Goal: Task Accomplishment & Management: Manage account settings

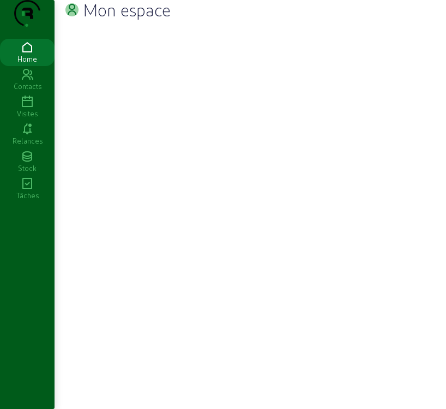
click at [32, 109] on icon at bounding box center [27, 102] width 55 height 13
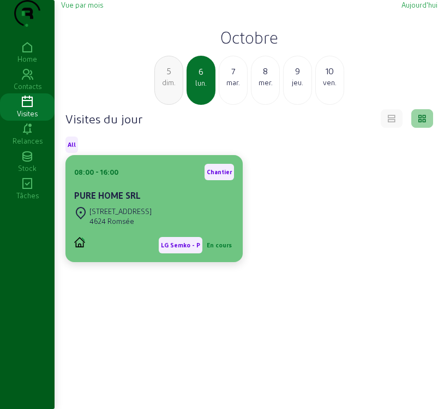
click at [115, 204] on div "08:00 - 16:00 Chantier PURE HOME SRL" at bounding box center [154, 184] width 160 height 40
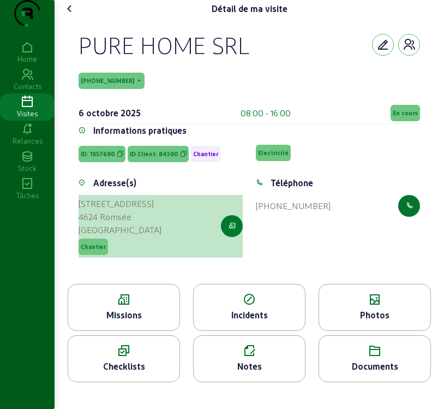
click at [232, 237] on button "button" at bounding box center [232, 226] width 22 height 22
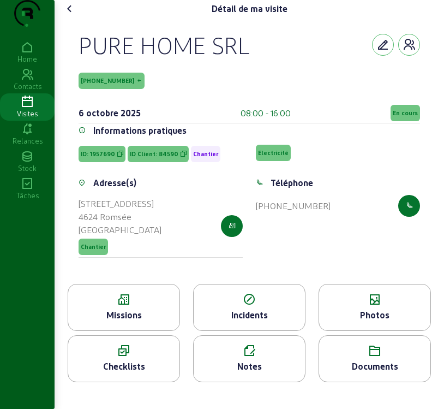
click at [136, 331] on div "Missions" at bounding box center [124, 307] width 112 height 47
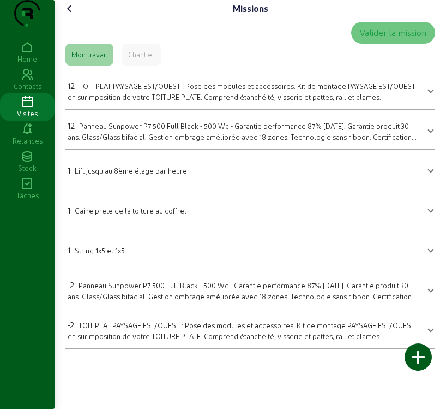
click at [224, 101] on span "TOIT PLAT PAYSAGE EST/OUEST : Pose des modules et accessoires. Kit de montage P…" at bounding box center [242, 91] width 348 height 19
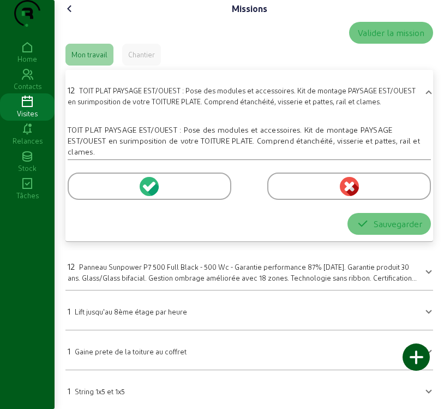
click at [150, 195] on icon at bounding box center [153, 188] width 12 height 13
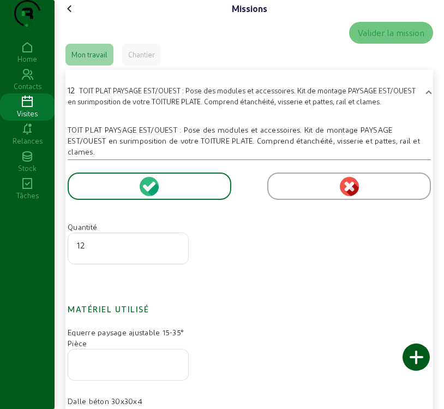
click at [93, 252] on input "12" at bounding box center [128, 245] width 103 height 13
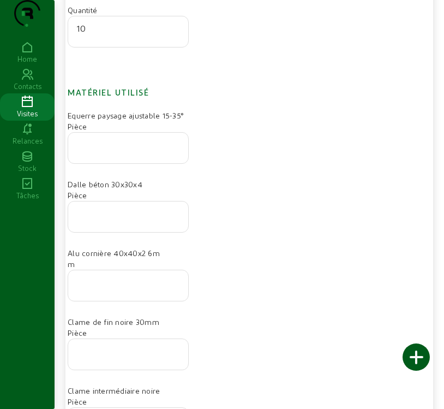
scroll to position [218, 0]
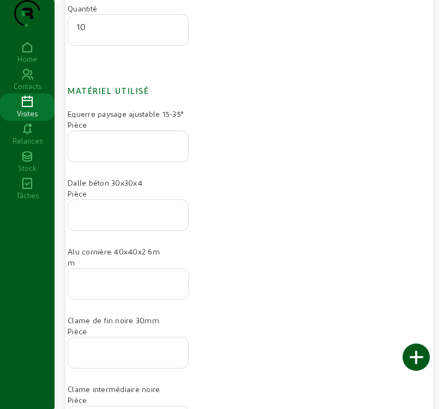
type input "10"
click at [109, 223] on div at bounding box center [128, 215] width 103 height 31
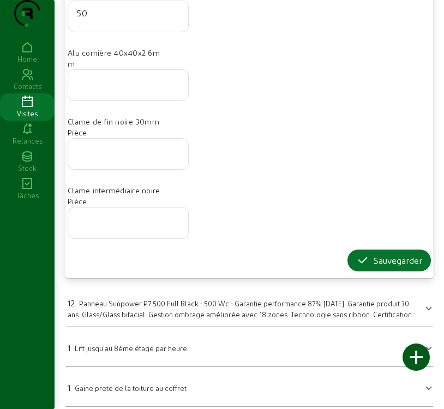
scroll to position [437, 0]
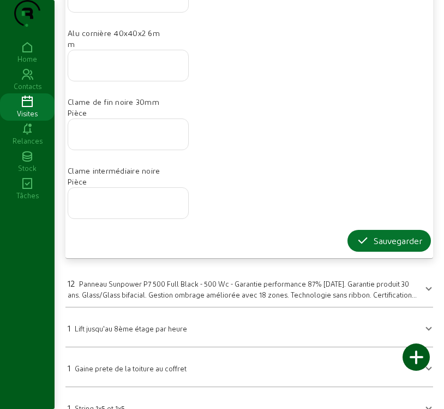
type input "50"
click at [109, 206] on input "number" at bounding box center [128, 199] width 103 height 13
type input "2"
click at [114, 138] on input "number" at bounding box center [128, 130] width 103 height 13
type input "32"
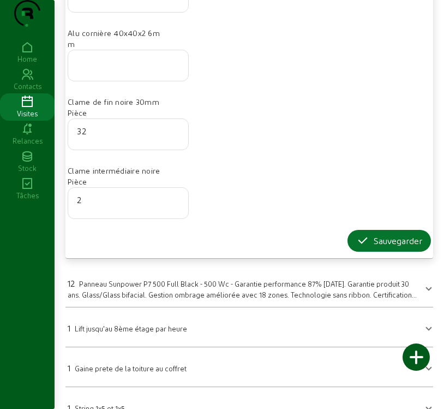
click at [106, 81] on div at bounding box center [128, 65] width 103 height 31
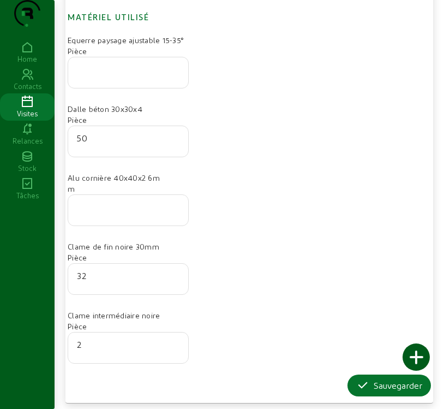
scroll to position [273, 0]
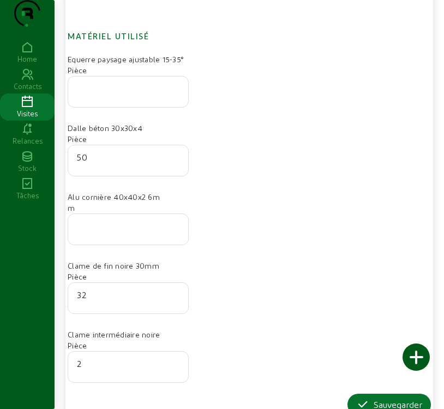
click at [122, 95] on input "number" at bounding box center [128, 88] width 103 height 13
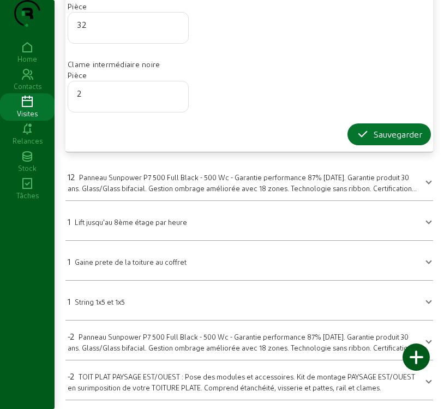
scroll to position [565, 0]
type input "18"
click at [392, 136] on div "Sauvegarder" at bounding box center [389, 134] width 66 height 13
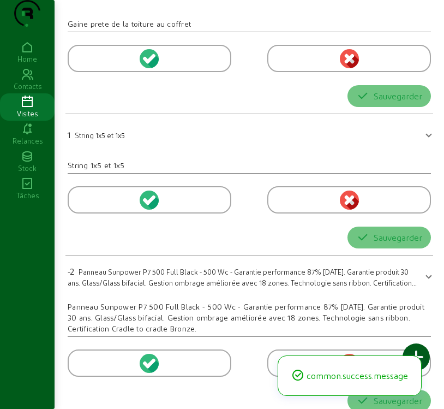
scroll to position [0, 0]
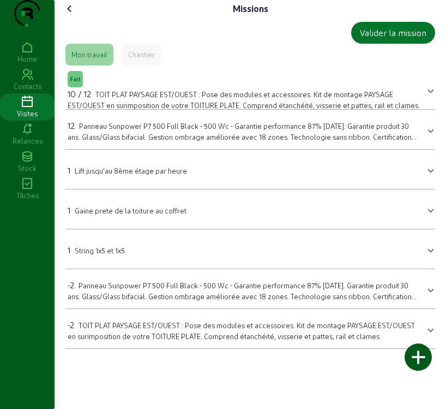
click at [429, 255] on span at bounding box center [431, 248] width 4 height 13
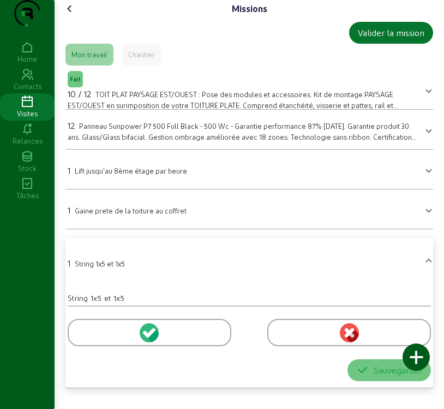
click at [148, 337] on icon at bounding box center [146, 333] width 7 height 7
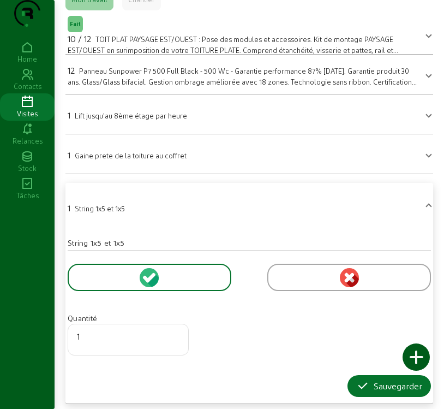
scroll to position [164, 0]
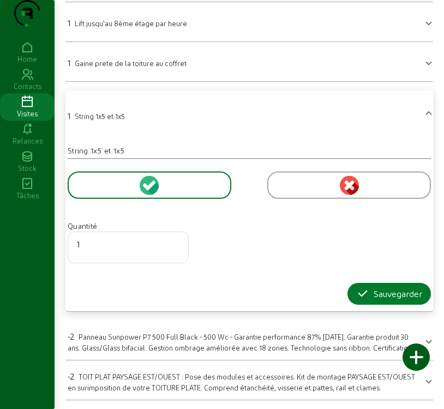
click at [400, 299] on div "Sauvegarder" at bounding box center [389, 293] width 66 height 13
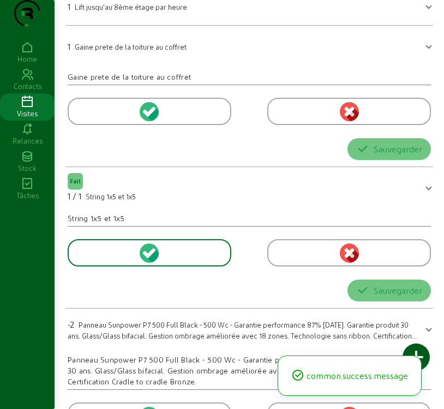
scroll to position [0, 0]
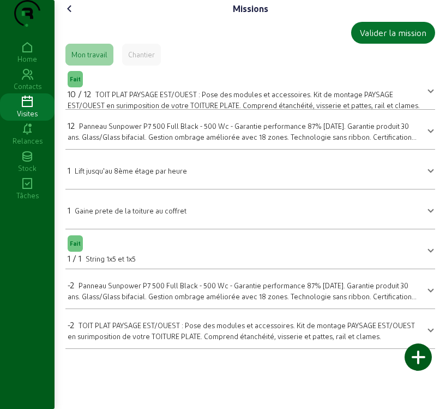
click at [142, 151] on span "Panneau Sunpower P7 500 Full Black - 500 Wc - Garantie performance 87% [DATE]. …" at bounding box center [242, 136] width 349 height 29
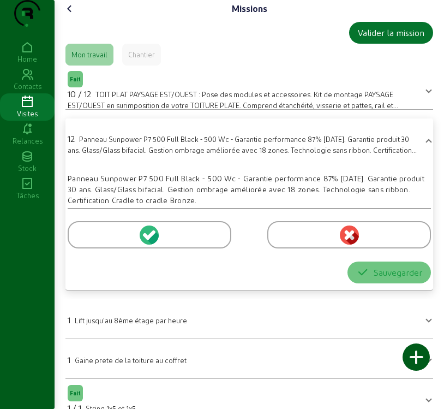
click at [149, 245] on circle at bounding box center [149, 234] width 19 height 19
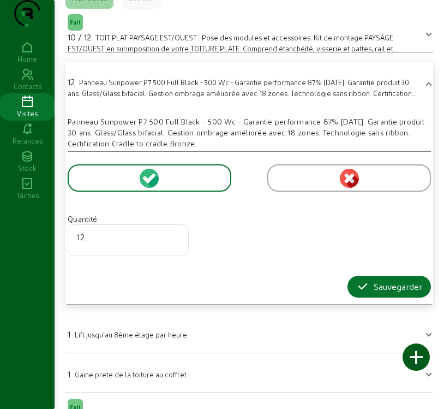
scroll to position [191, 0]
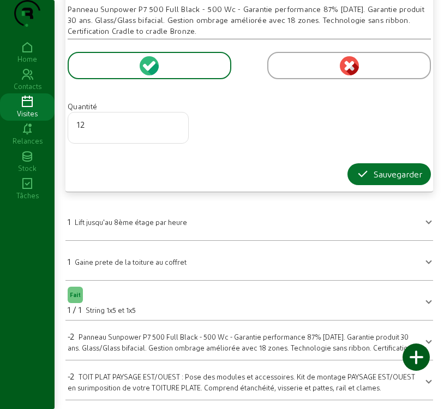
click at [99, 128] on input "12" at bounding box center [128, 124] width 103 height 13
click at [176, 129] on input "11" at bounding box center [128, 124] width 103 height 13
type input "10"
click at [176, 129] on input "10" at bounding box center [128, 124] width 103 height 13
click at [404, 172] on div "Sauvegarder" at bounding box center [389, 174] width 66 height 13
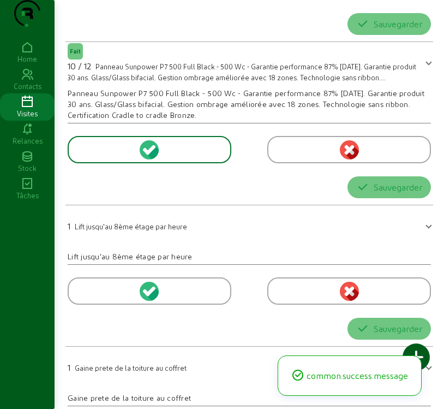
scroll to position [0, 0]
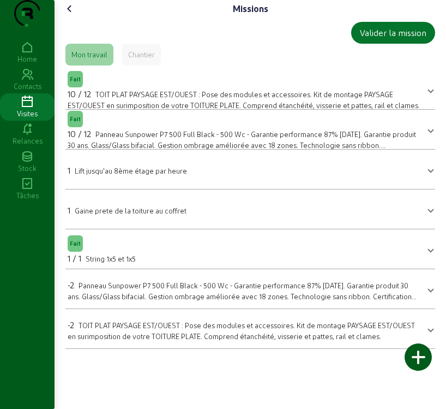
click at [429, 176] on span at bounding box center [431, 169] width 4 height 13
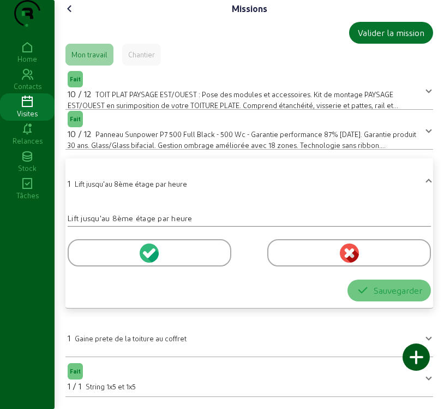
click at [158, 262] on icon at bounding box center [153, 255] width 12 height 13
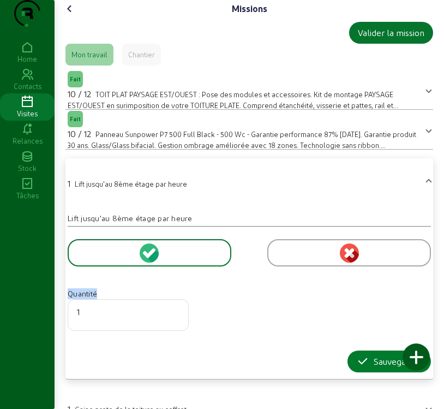
click at [376, 368] on div "Sauvegarder" at bounding box center [389, 361] width 66 height 13
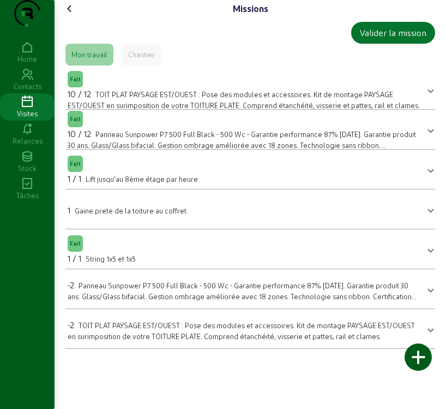
click at [73, 15] on icon at bounding box center [69, 8] width 13 height 13
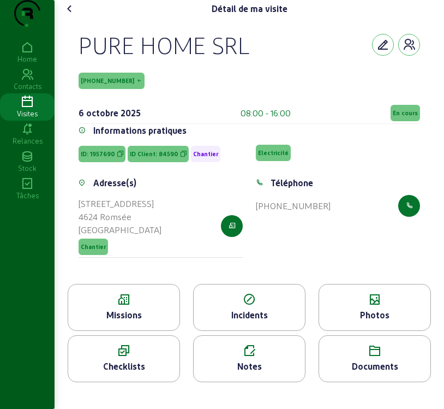
click at [130, 321] on div "Missions" at bounding box center [123, 314] width 111 height 13
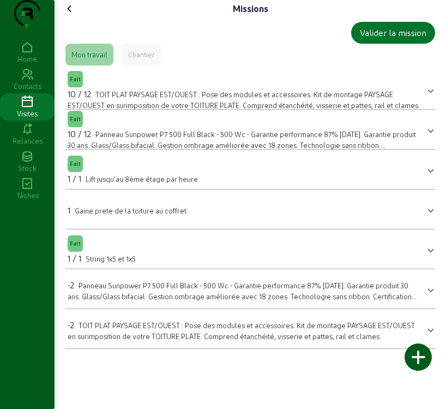
click at [72, 15] on icon at bounding box center [69, 8] width 13 height 13
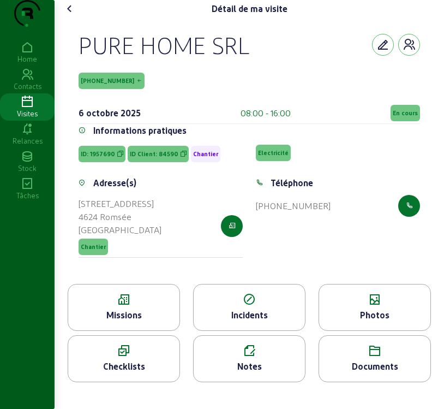
click at [389, 321] on div "Photos" at bounding box center [374, 314] width 111 height 13
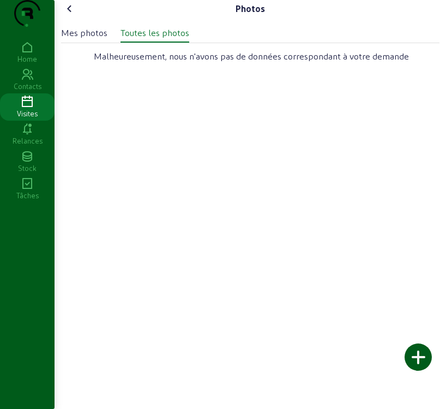
click at [389, 342] on div "Photos Mes photos Toutes les photos Malheureusement, nous n'avons pas de donnée…" at bounding box center [251, 204] width 392 height 409
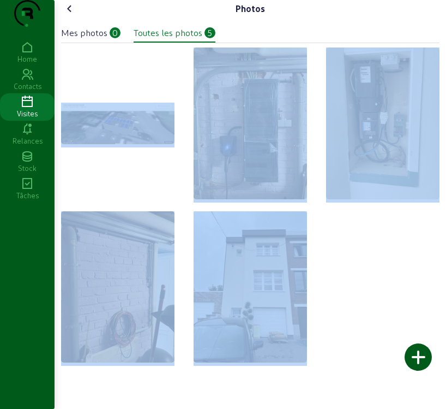
click at [75, 39] on div "Mes photos" at bounding box center [84, 32] width 46 height 13
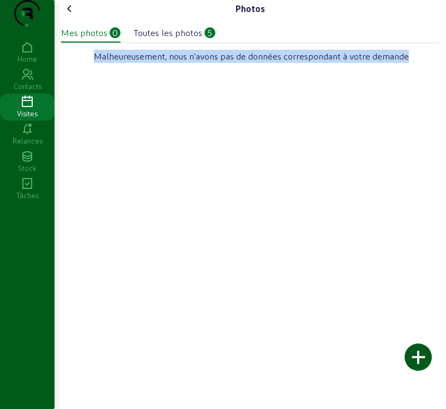
click at [423, 353] on div at bounding box center [418, 356] width 27 height 27
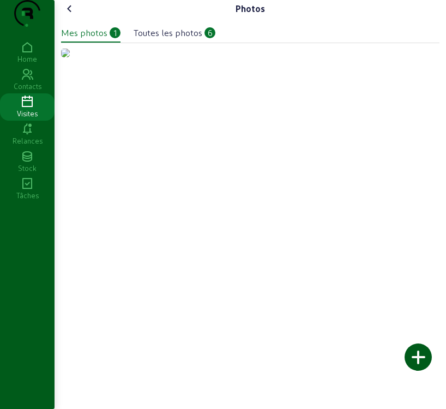
click at [70, 57] on img at bounding box center [65, 53] width 9 height 9
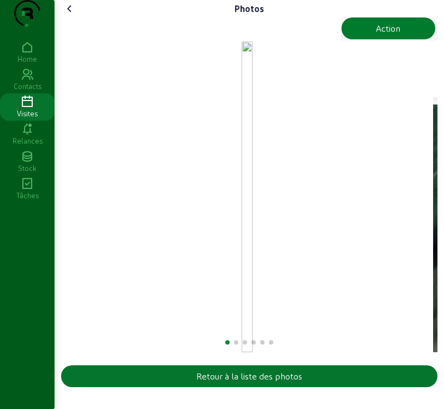
click at [391, 35] on div "Action" at bounding box center [388, 28] width 25 height 13
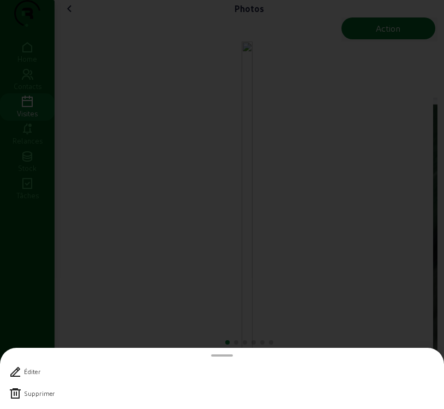
click at [17, 391] on icon at bounding box center [15, 393] width 13 height 13
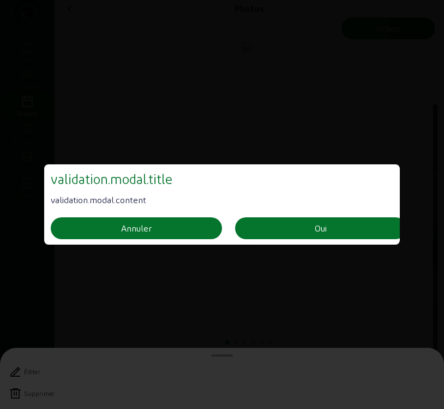
click at [17, 391] on div at bounding box center [222, 204] width 444 height 409
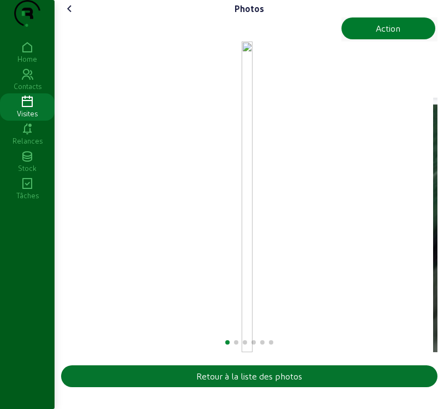
click at [402, 39] on button "Action" at bounding box center [389, 28] width 94 height 22
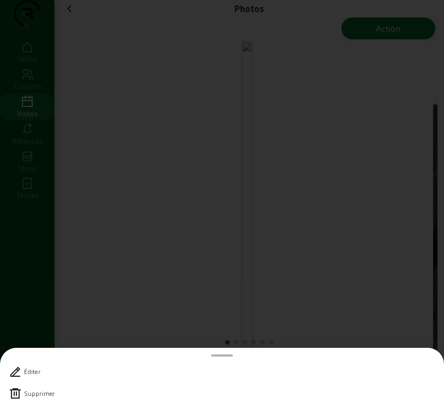
click at [15, 395] on icon at bounding box center [15, 393] width 13 height 13
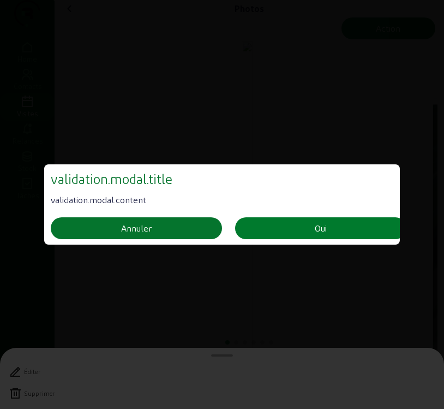
click at [295, 227] on button "Oui" at bounding box center [320, 228] width 171 height 22
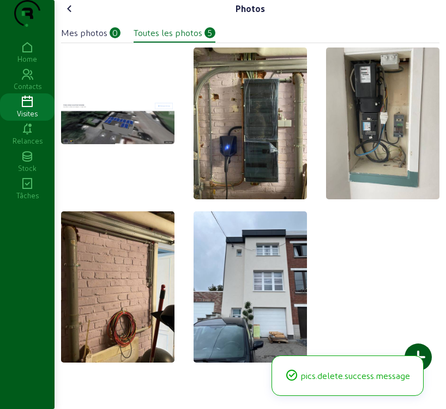
click at [96, 39] on div "Mes photos" at bounding box center [84, 32] width 46 height 13
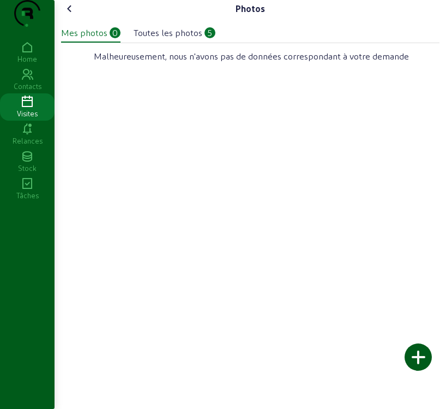
click at [412, 356] on div at bounding box center [418, 356] width 27 height 27
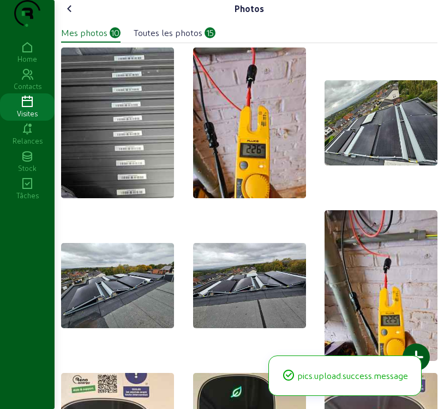
click at [425, 358] on div at bounding box center [416, 356] width 27 height 27
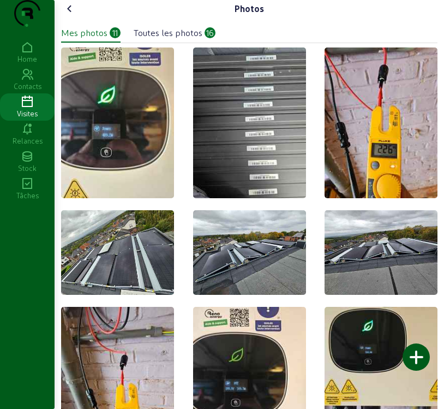
click at [272, 133] on img at bounding box center [249, 122] width 113 height 151
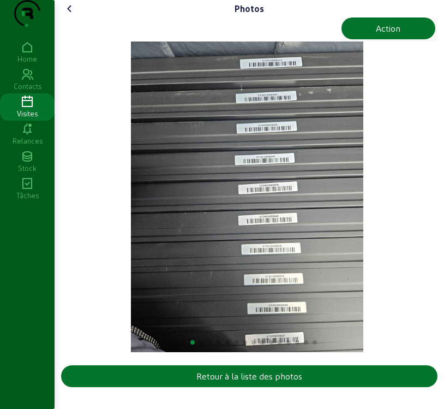
click at [71, 15] on icon at bounding box center [69, 8] width 13 height 13
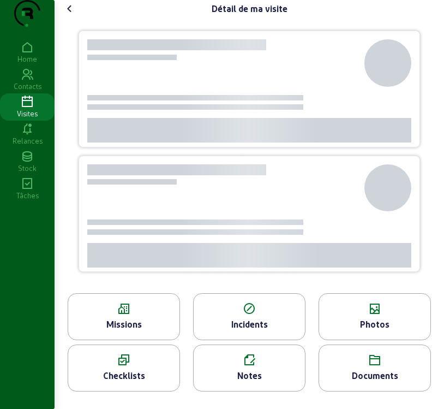
click at [71, 15] on icon at bounding box center [69, 8] width 13 height 13
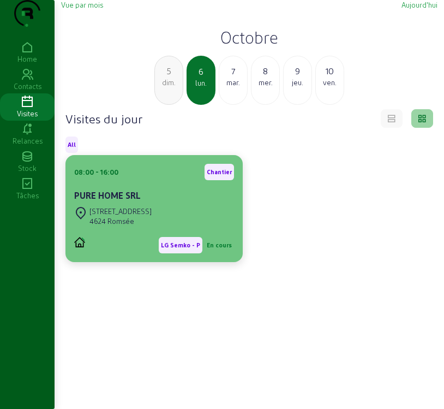
click at [141, 200] on cam-card-title "PURE HOME SRL" at bounding box center [107, 195] width 67 height 10
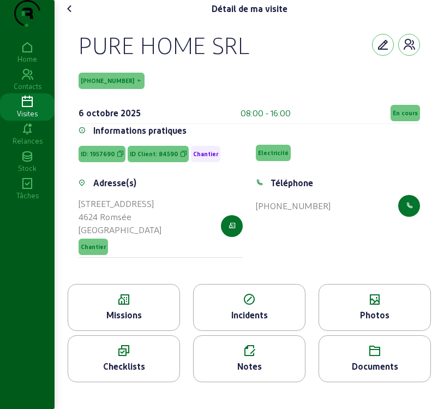
click at [404, 117] on span "En cours" at bounding box center [405, 113] width 25 height 8
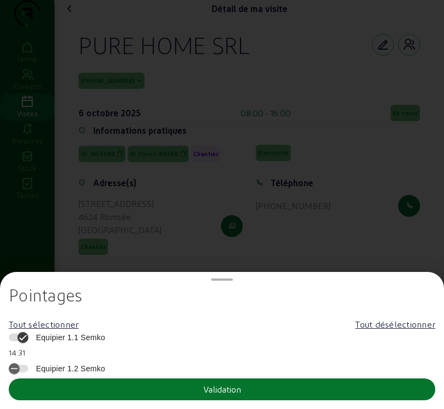
click at [100, 333] on span "Equipier 1.1 Semko" at bounding box center [68, 337] width 75 height 11
click at [28, 333] on button "Equipier 1.1 Semko" at bounding box center [19, 337] width 20 height 8
click at [159, 391] on button "Validation" at bounding box center [222, 389] width 427 height 22
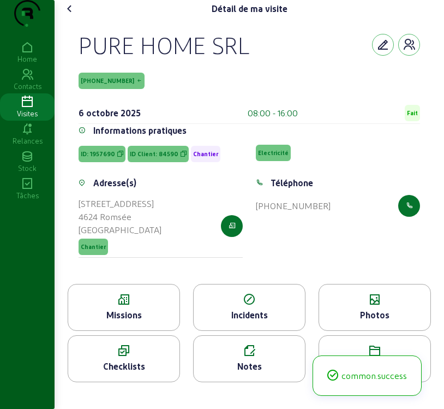
click at [135, 321] on div "Missions" at bounding box center [123, 314] width 111 height 13
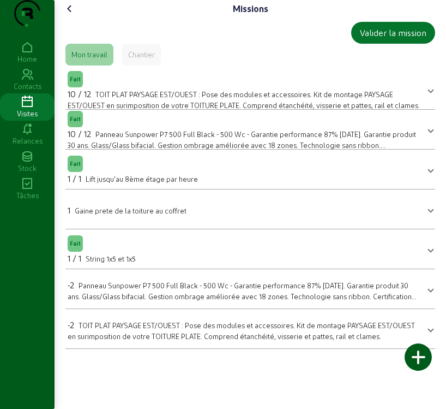
click at [68, 17] on cam-font-icon at bounding box center [69, 8] width 17 height 17
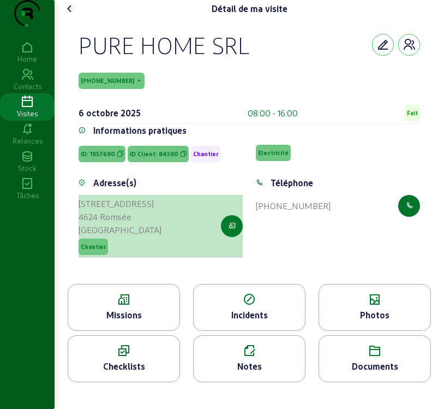
click at [229, 237] on button "button" at bounding box center [232, 226] width 22 height 22
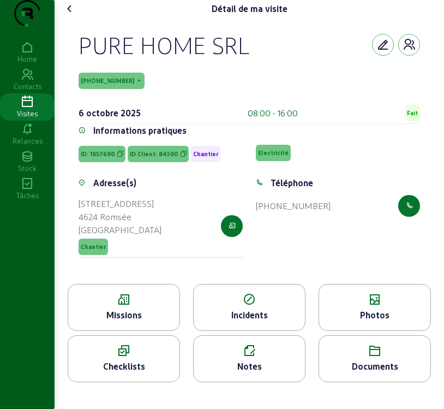
click at [68, 15] on icon at bounding box center [69, 8] width 13 height 13
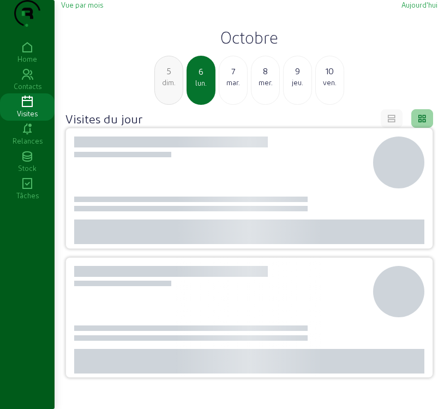
click at [235, 87] on div "mar." at bounding box center [233, 83] width 28 height 10
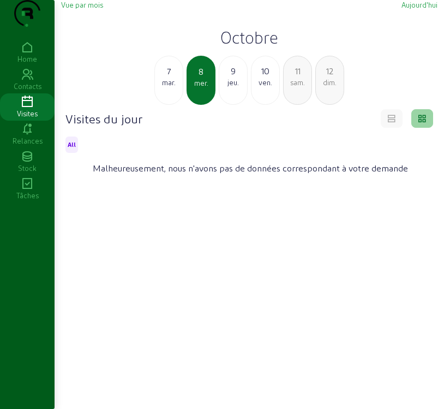
click at [82, 9] on span "Vue par mois" at bounding box center [82, 5] width 42 height 8
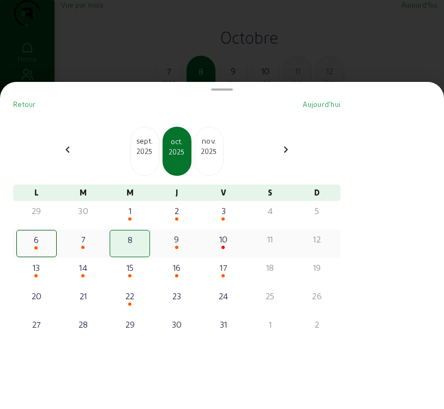
click at [138, 246] on div "8" at bounding box center [129, 239] width 37 height 13
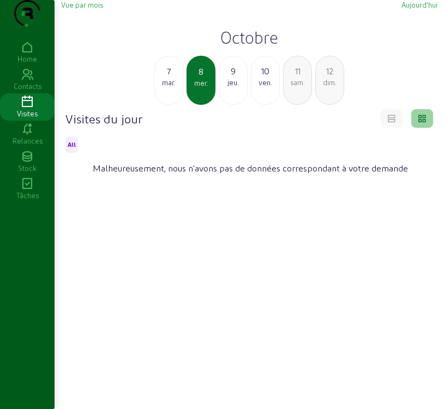
click at [85, 9] on span "Vue par mois" at bounding box center [82, 5] width 42 height 8
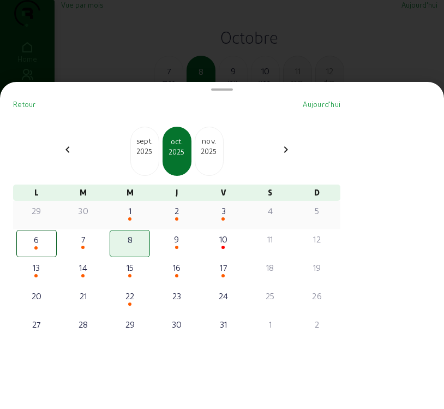
click at [86, 217] on div "30" at bounding box center [83, 210] width 38 height 13
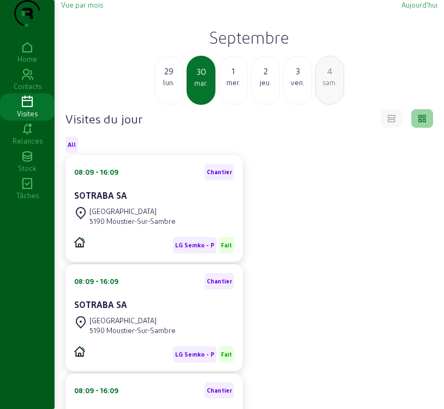
click at [87, 9] on span "Vue par mois" at bounding box center [82, 5] width 42 height 8
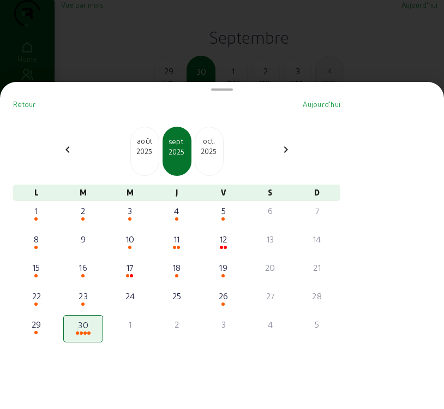
click at [210, 154] on div "2025" at bounding box center [209, 151] width 28 height 10
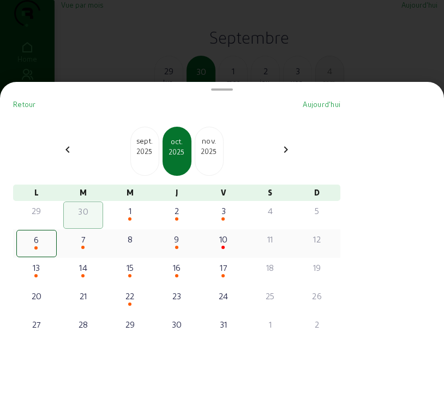
click at [84, 244] on div "7" at bounding box center [83, 239] width 38 height 13
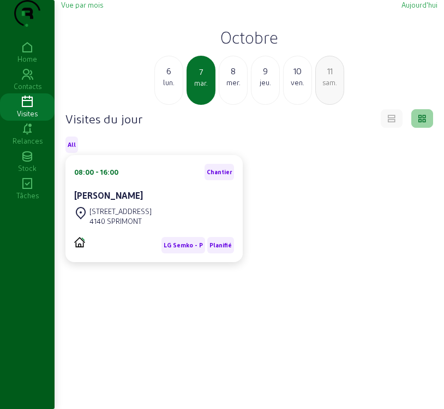
click at [131, 226] on div "4140 SPRIMONT" at bounding box center [121, 221] width 62 height 10
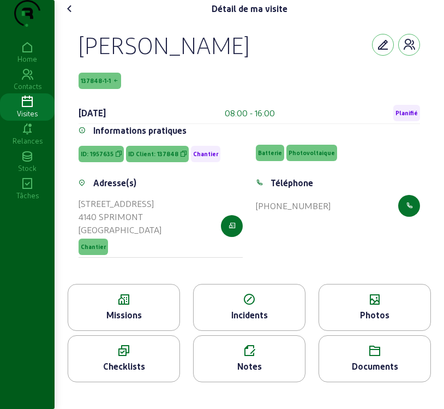
click at [116, 329] on div "Missions" at bounding box center [124, 307] width 112 height 47
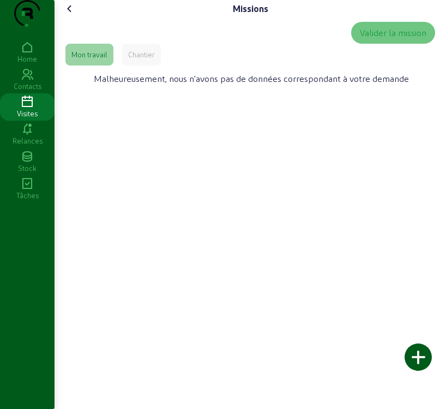
click at [140, 59] on div "Chantier" at bounding box center [141, 55] width 27 height 10
click at [72, 15] on icon at bounding box center [69, 8] width 13 height 13
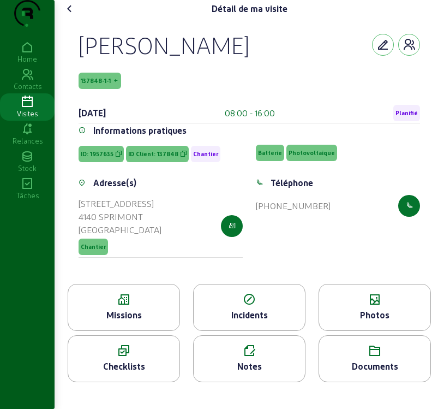
click at [373, 306] on icon at bounding box center [374, 299] width 111 height 13
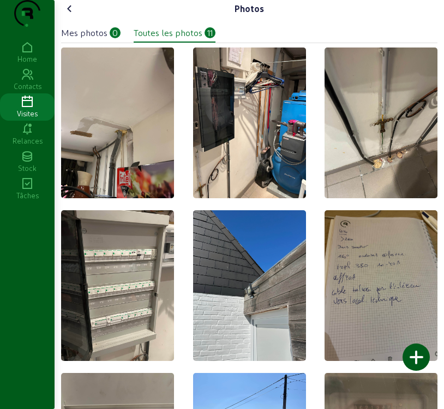
click at [74, 15] on icon at bounding box center [69, 8] width 13 height 13
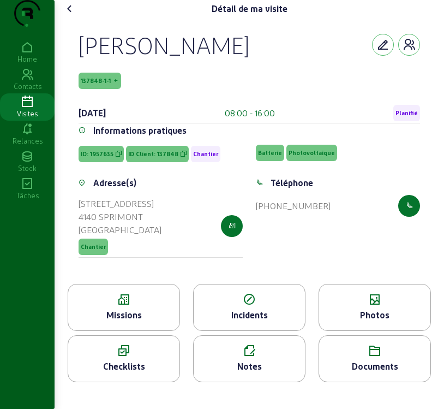
click at [361, 358] on icon at bounding box center [374, 350] width 111 height 13
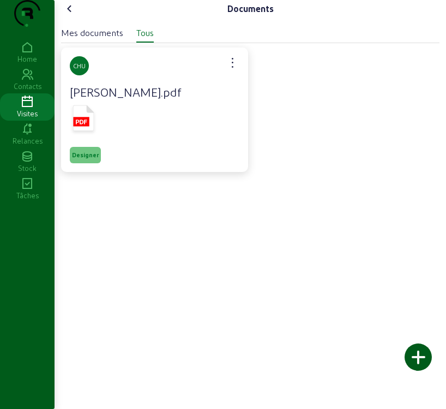
click at [163, 138] on div at bounding box center [155, 120] width 170 height 37
click at [81, 131] on icon at bounding box center [83, 118] width 21 height 26
click at [70, 15] on icon at bounding box center [69, 8] width 13 height 13
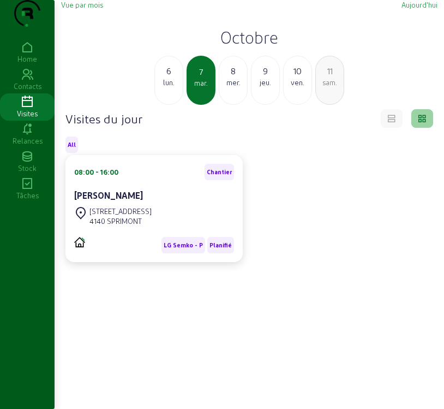
click at [87, 9] on span "Vue par mois" at bounding box center [82, 5] width 42 height 8
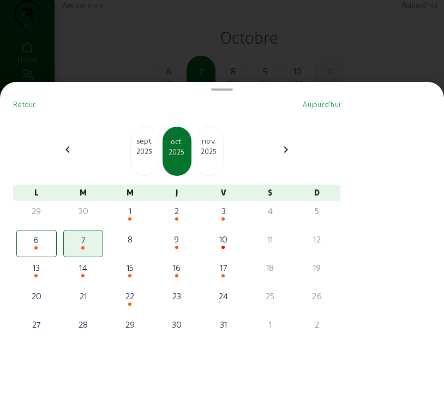
click at [87, 30] on div at bounding box center [222, 204] width 444 height 409
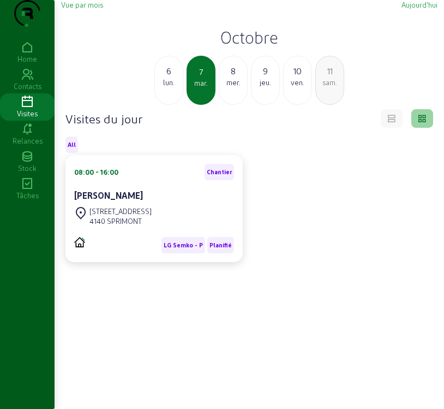
click at [95, 9] on span "Vue par mois" at bounding box center [82, 5] width 42 height 8
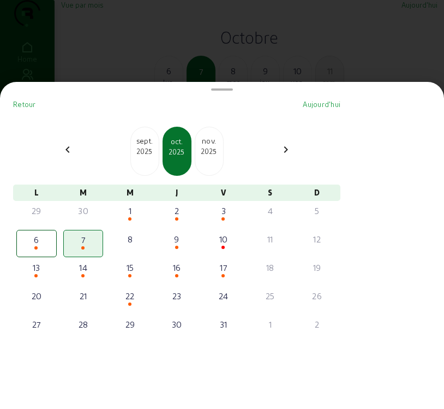
click at [218, 151] on div "2025" at bounding box center [209, 151] width 28 height 10
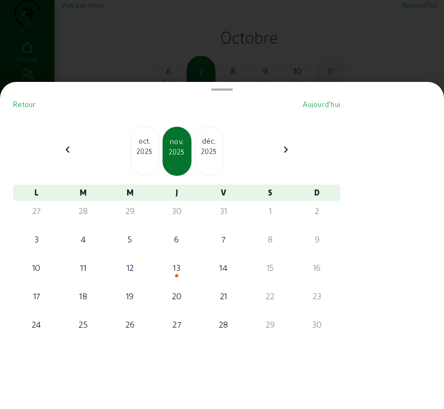
click at [148, 143] on div "oct." at bounding box center [145, 140] width 28 height 11
